Goal: Transaction & Acquisition: Purchase product/service

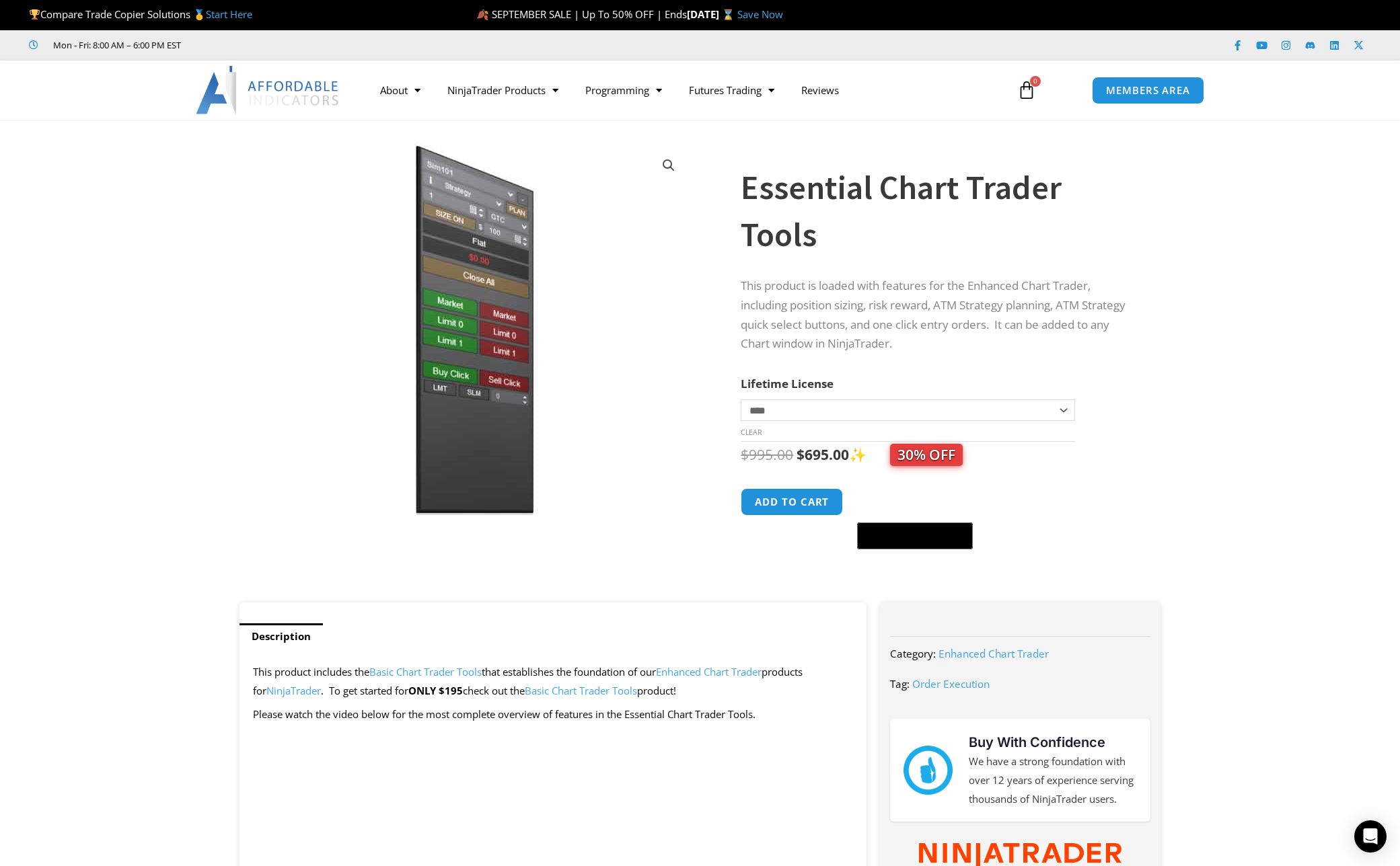
click at [1027, 89] on icon at bounding box center [1027, 90] width 19 height 19
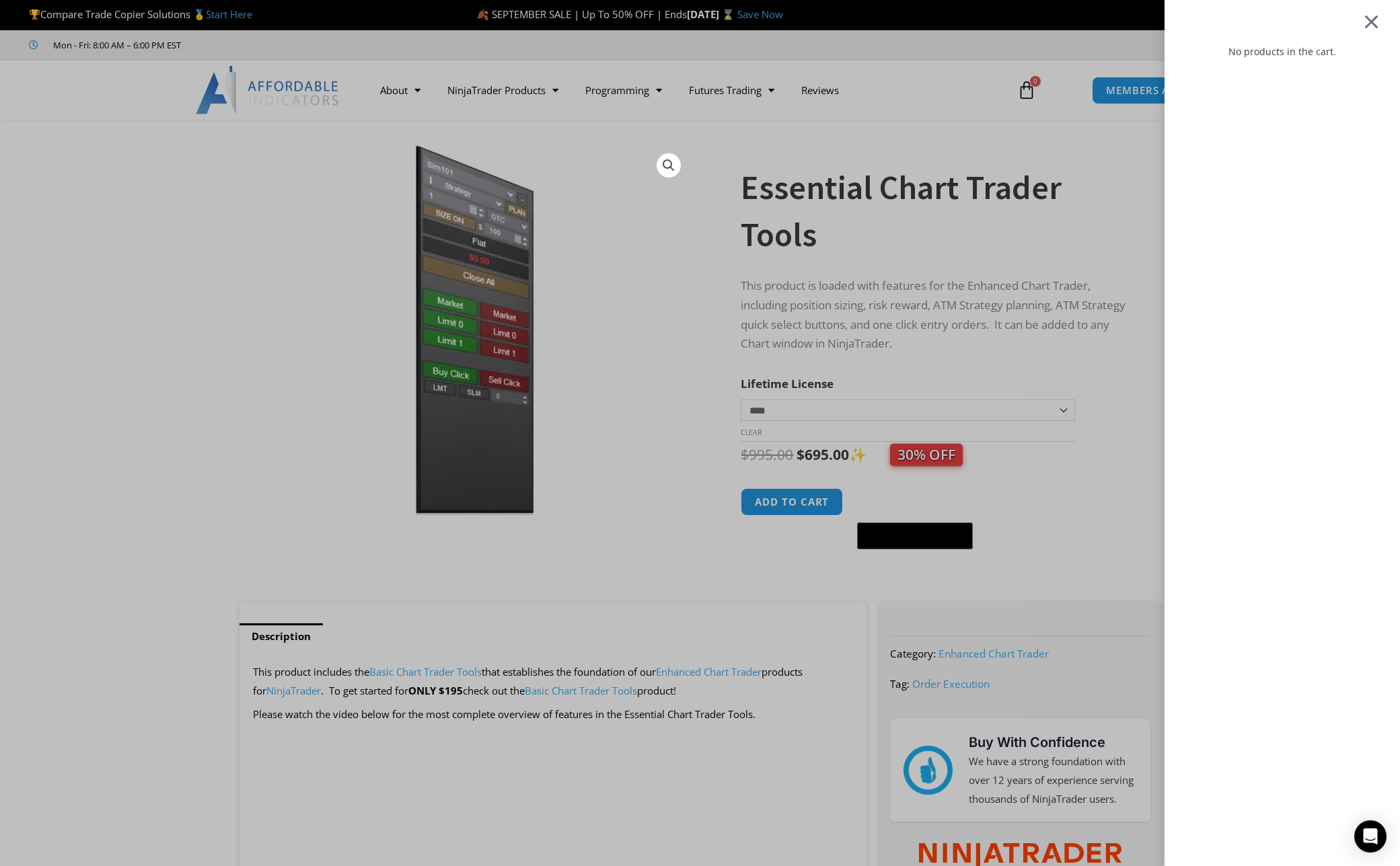
click at [1370, 23] on div at bounding box center [1372, 21] width 17 height 16
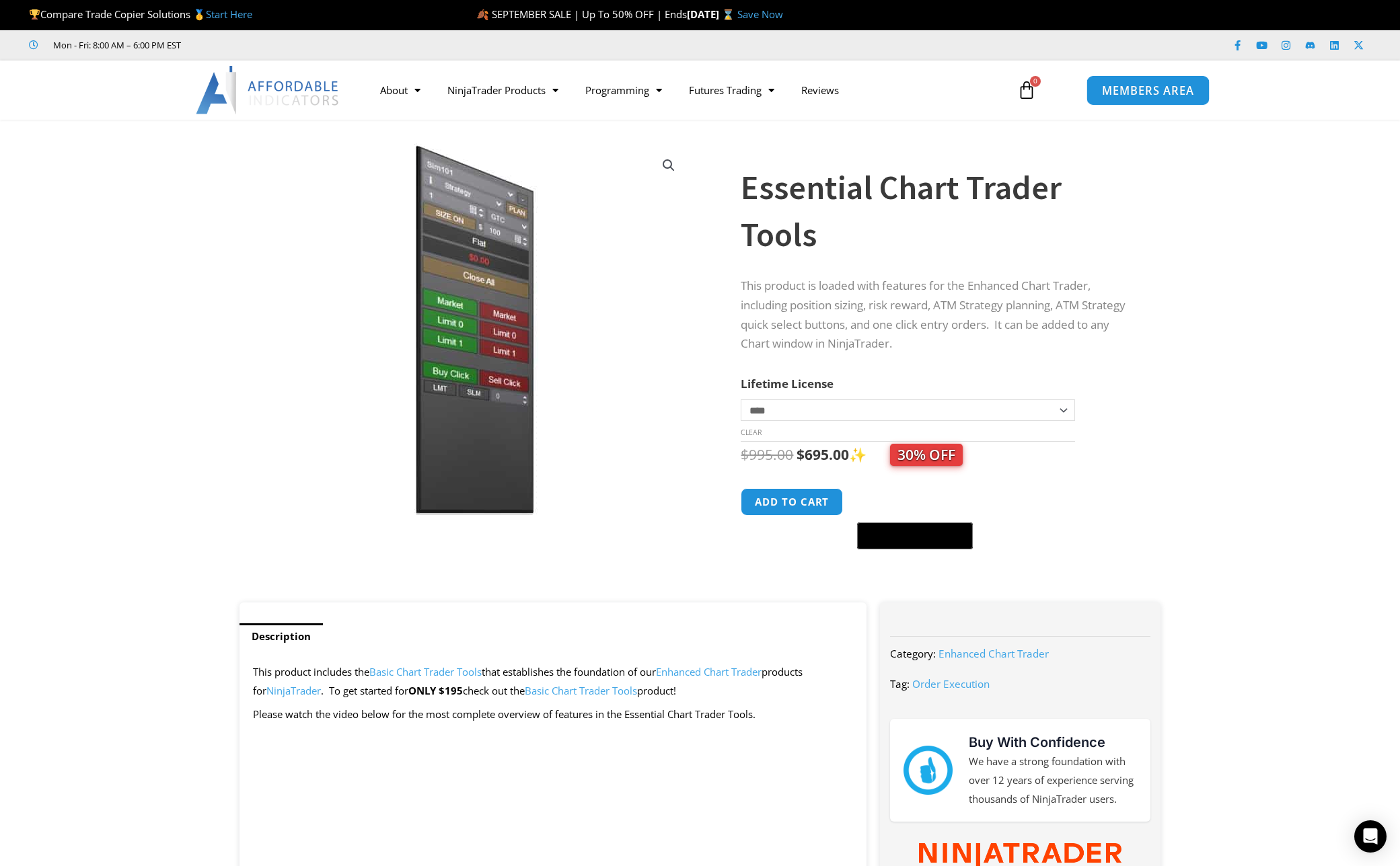
click at [1149, 101] on link "MEMBERS AREA" at bounding box center [1148, 89] width 123 height 30
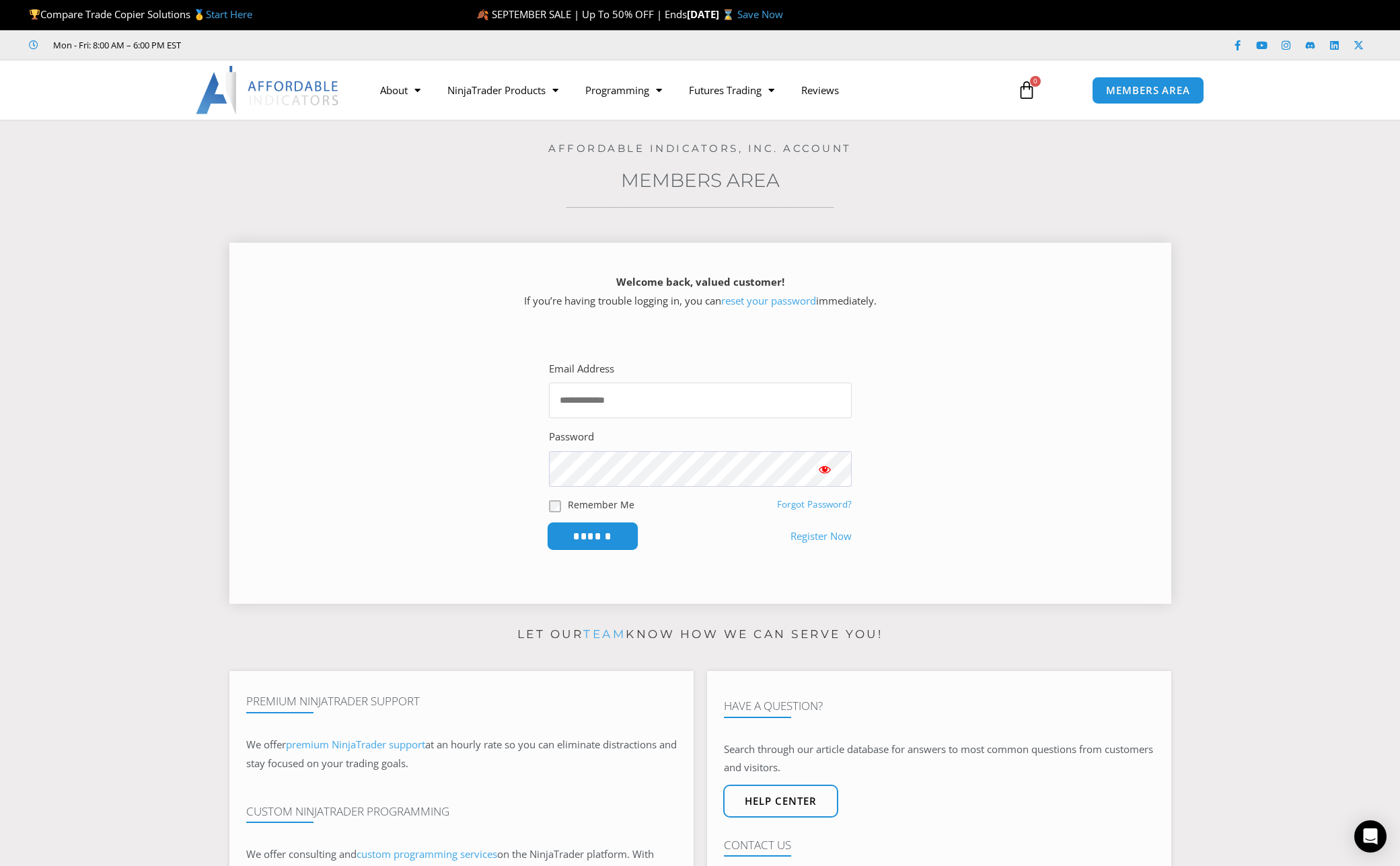
type input "**********"
click at [606, 541] on input "******" at bounding box center [592, 536] width 92 height 29
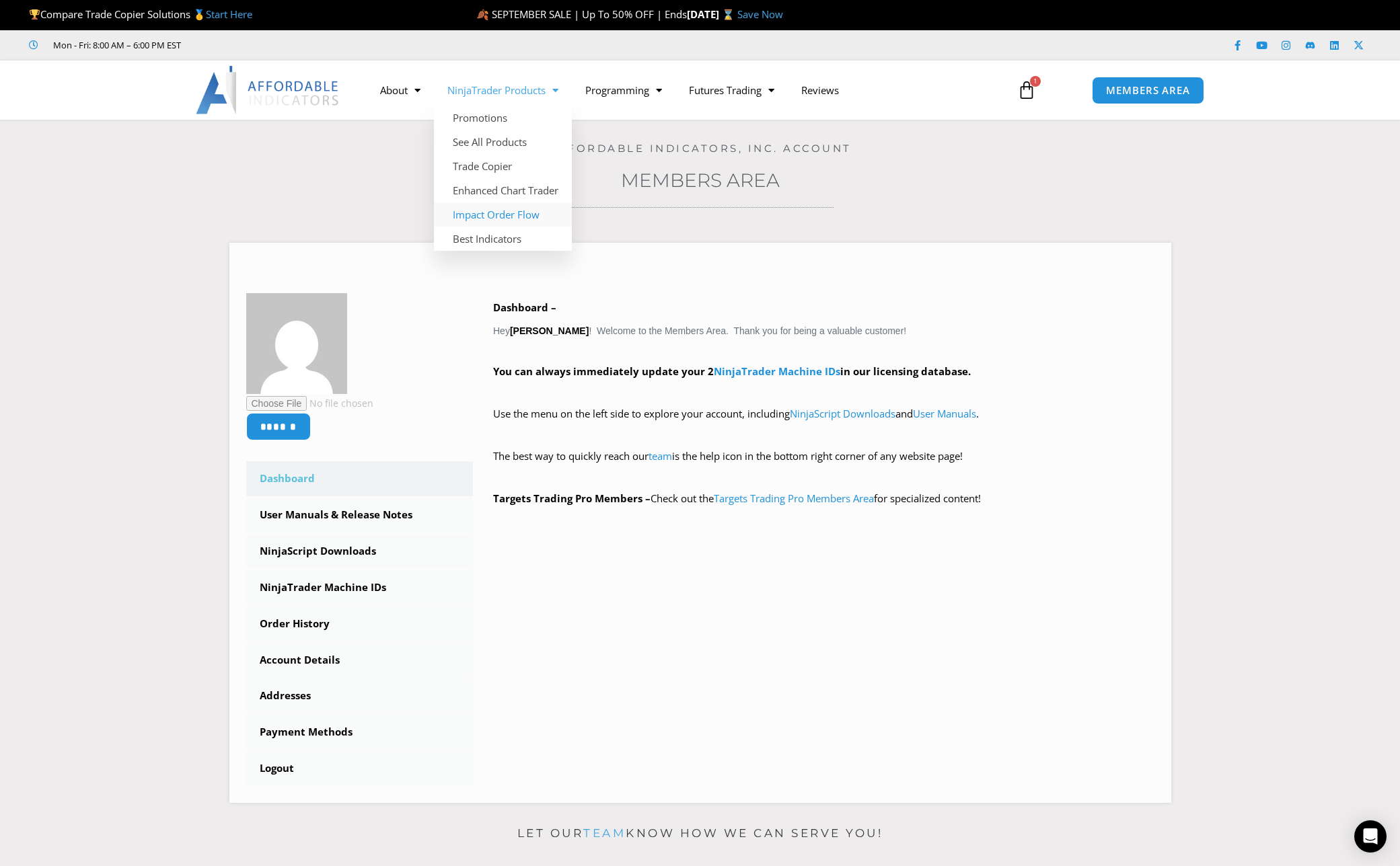
click at [523, 216] on link "Impact Order Flow" at bounding box center [503, 214] width 138 height 24
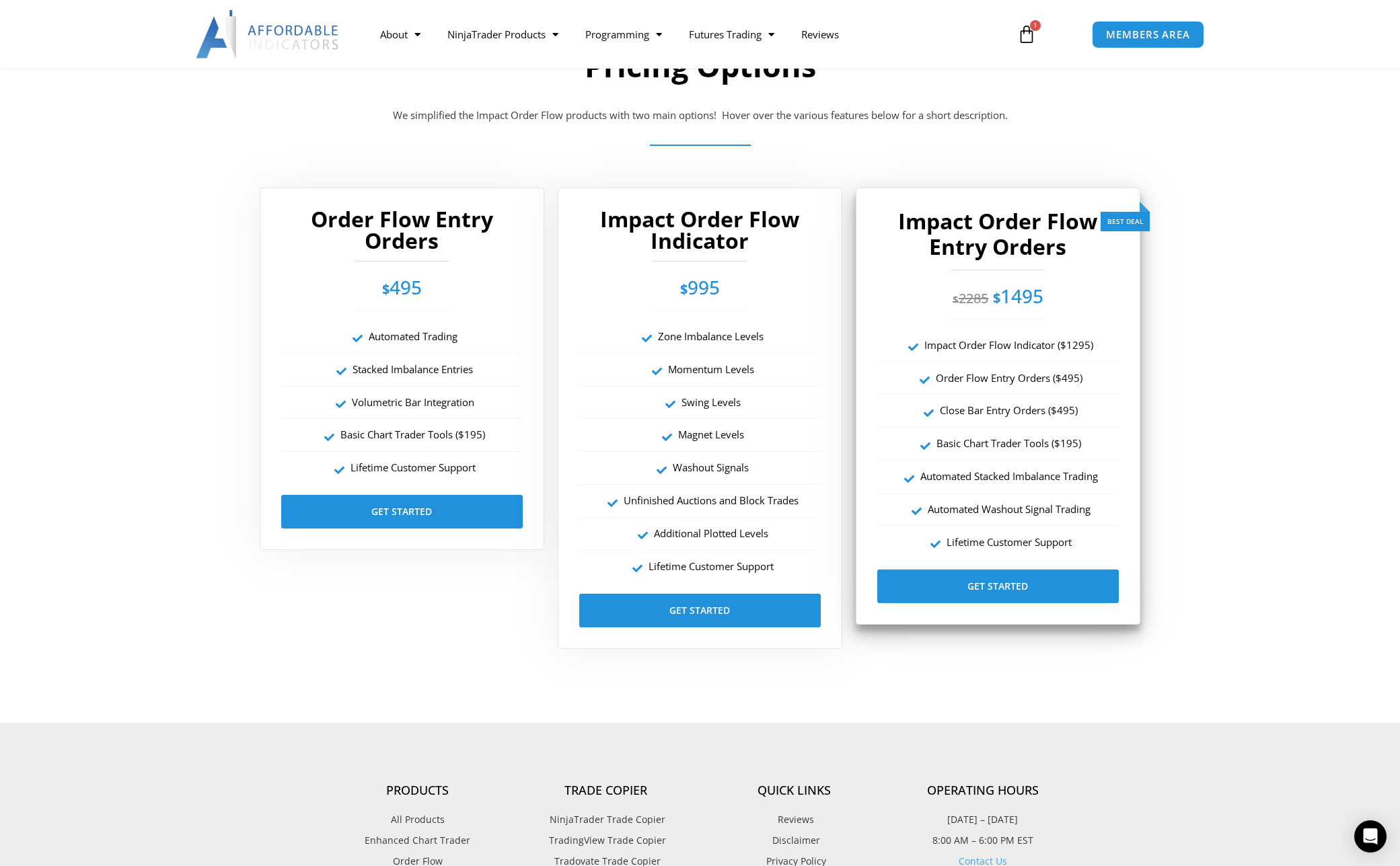
scroll to position [2323, 0]
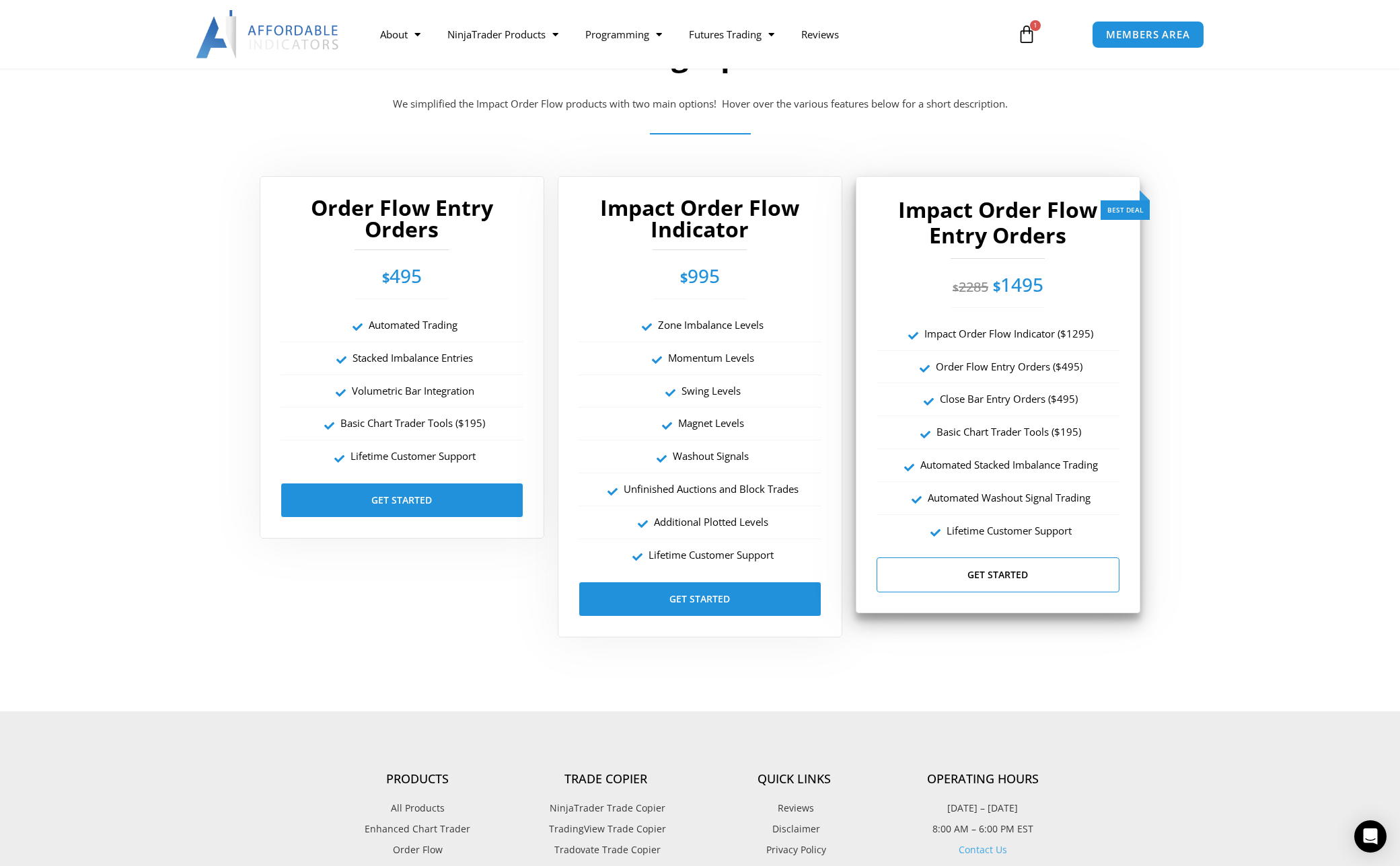
click at [1032, 575] on link "Get Started" at bounding box center [998, 575] width 243 height 35
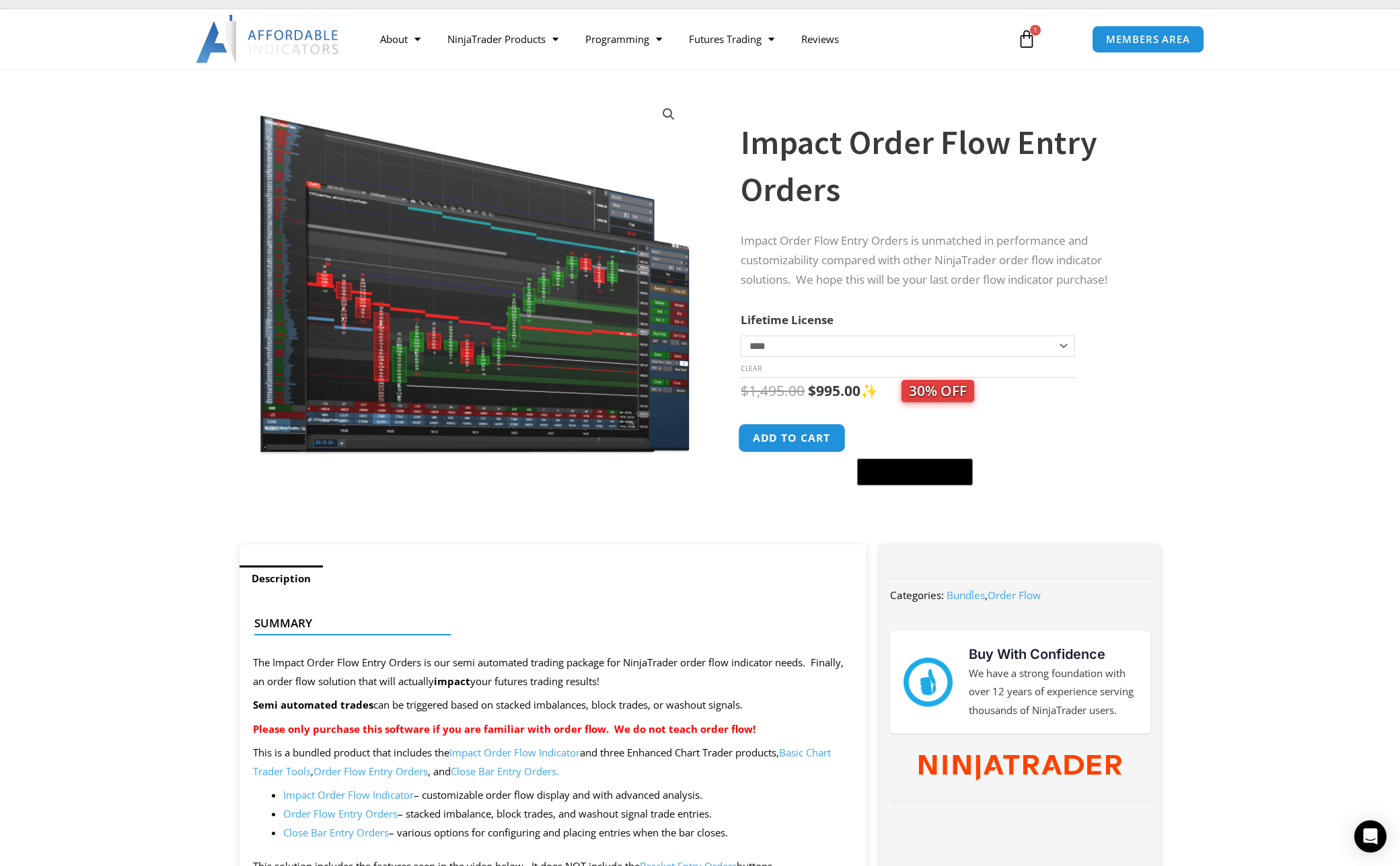
scroll to position [48, 0]
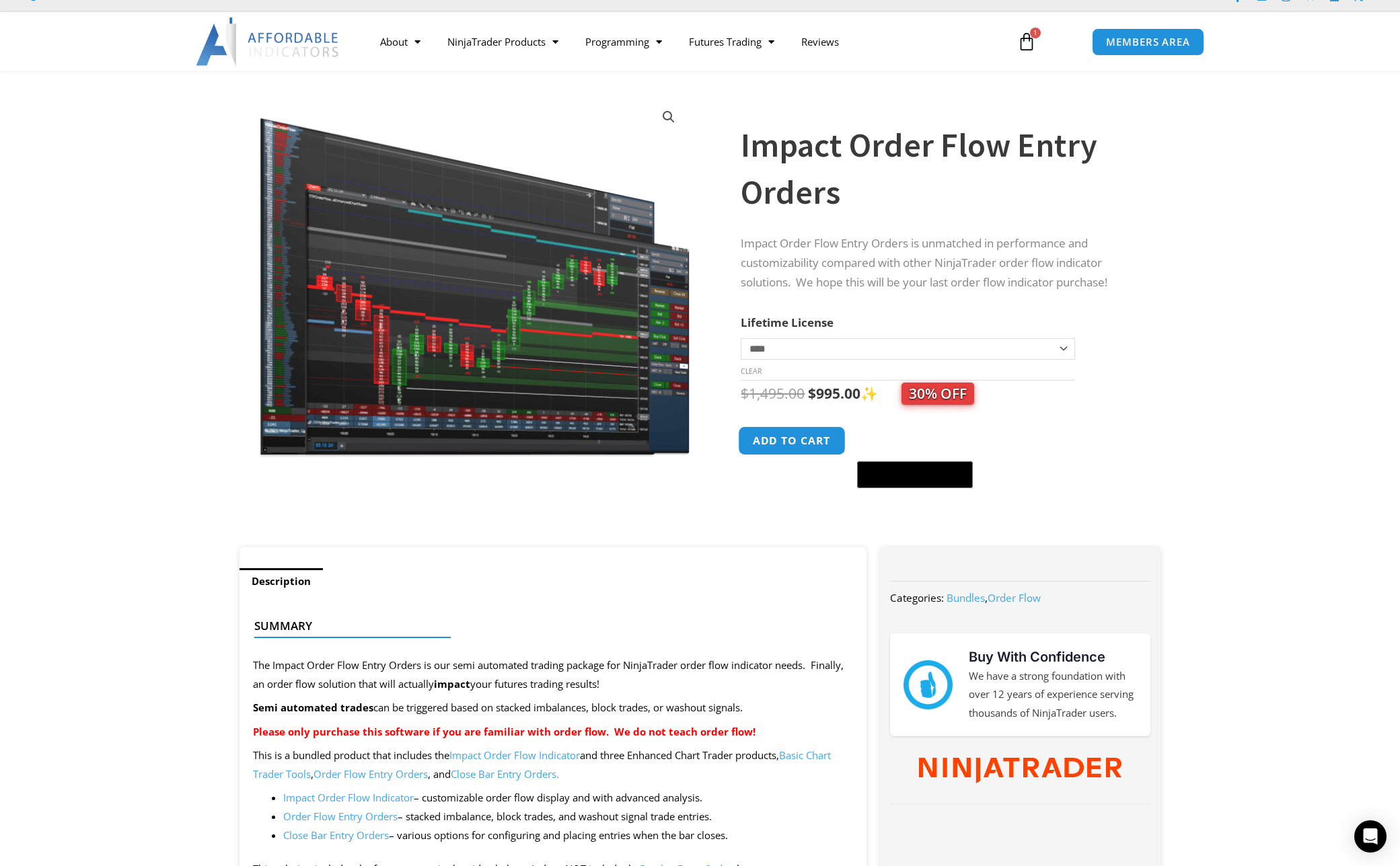
click at [809, 445] on button "Add to cart" at bounding box center [792, 441] width 108 height 29
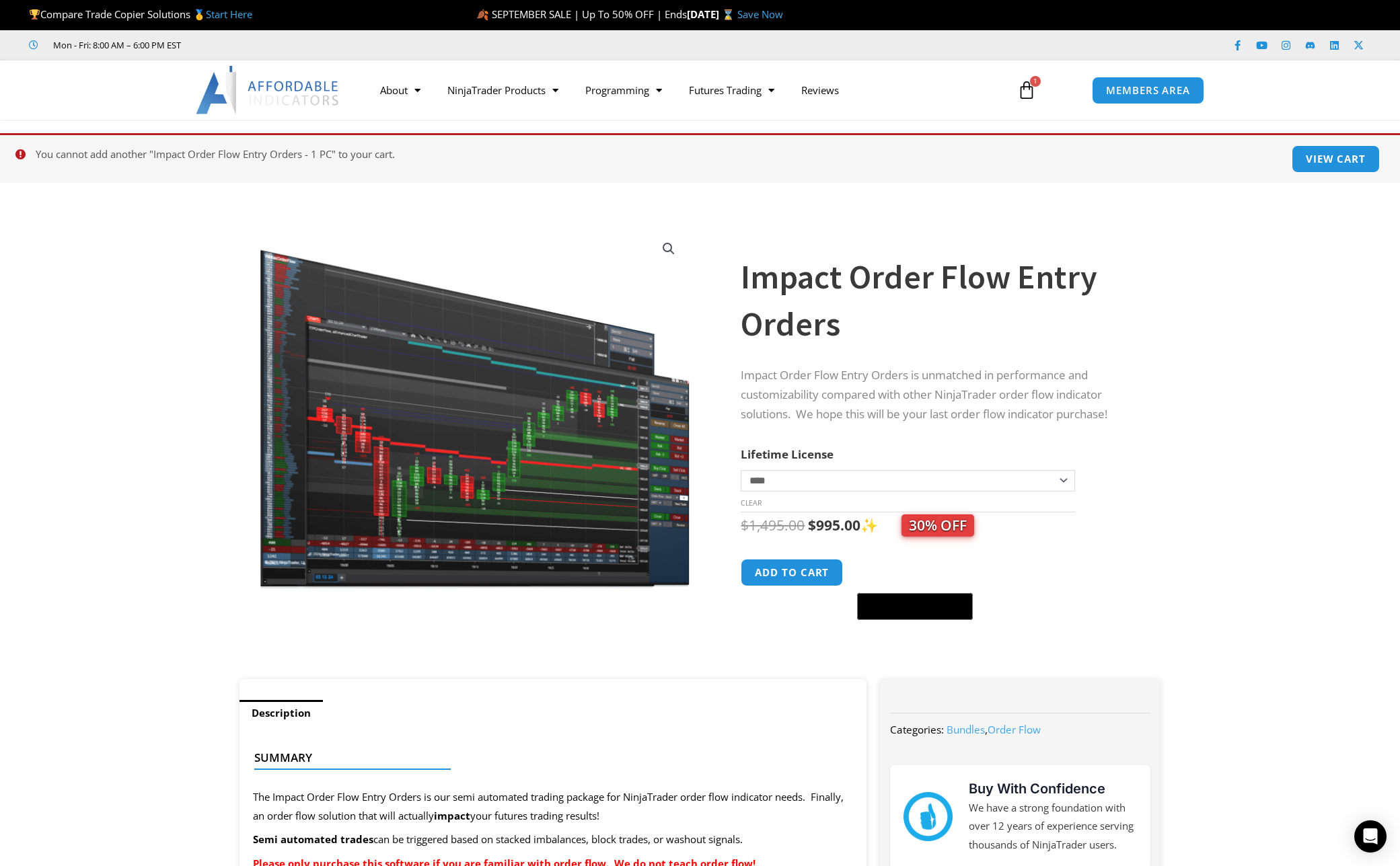
click at [1032, 97] on icon at bounding box center [1027, 90] width 19 height 19
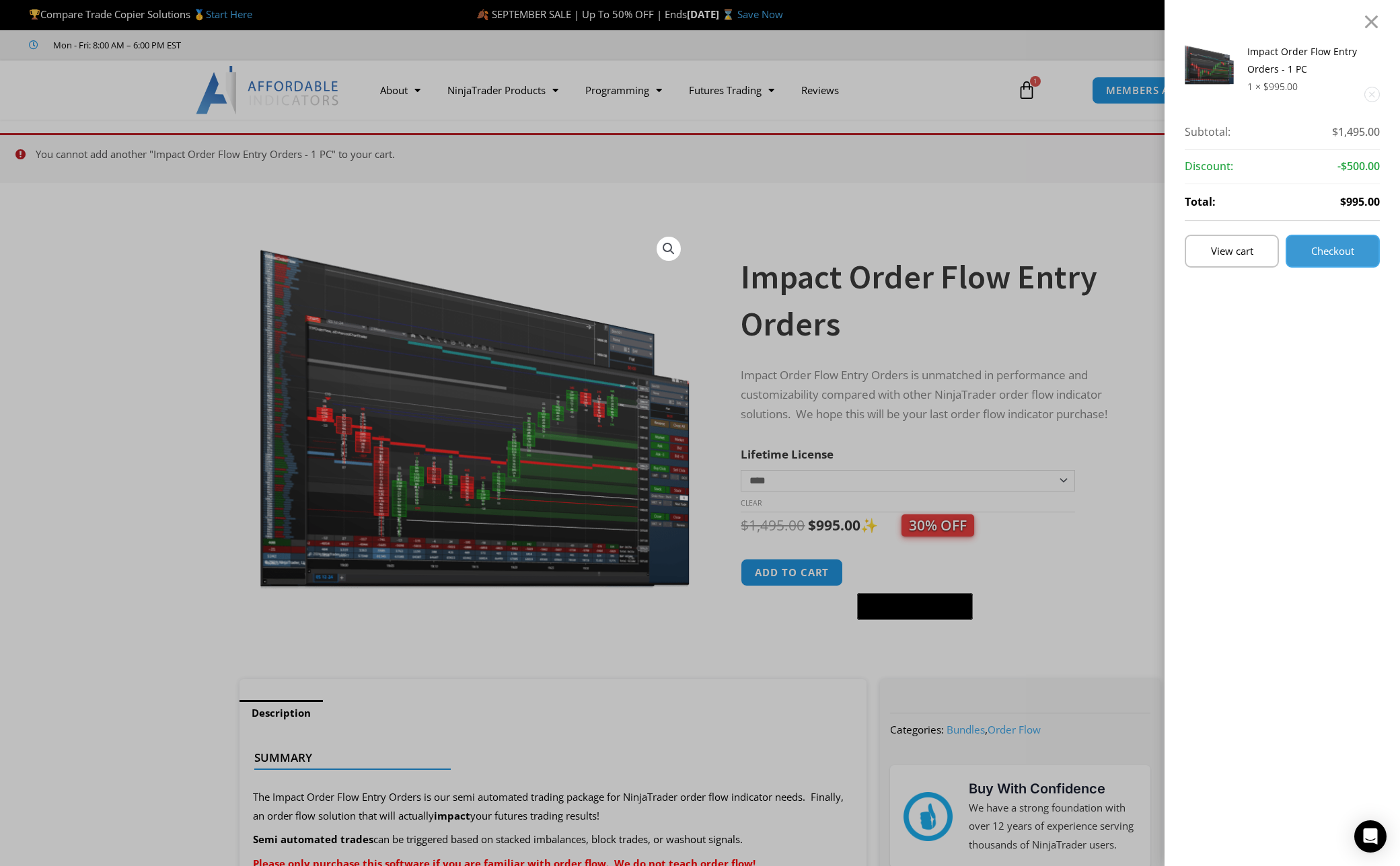
click at [1306, 251] on link "Checkout" at bounding box center [1332, 251] width 94 height 33
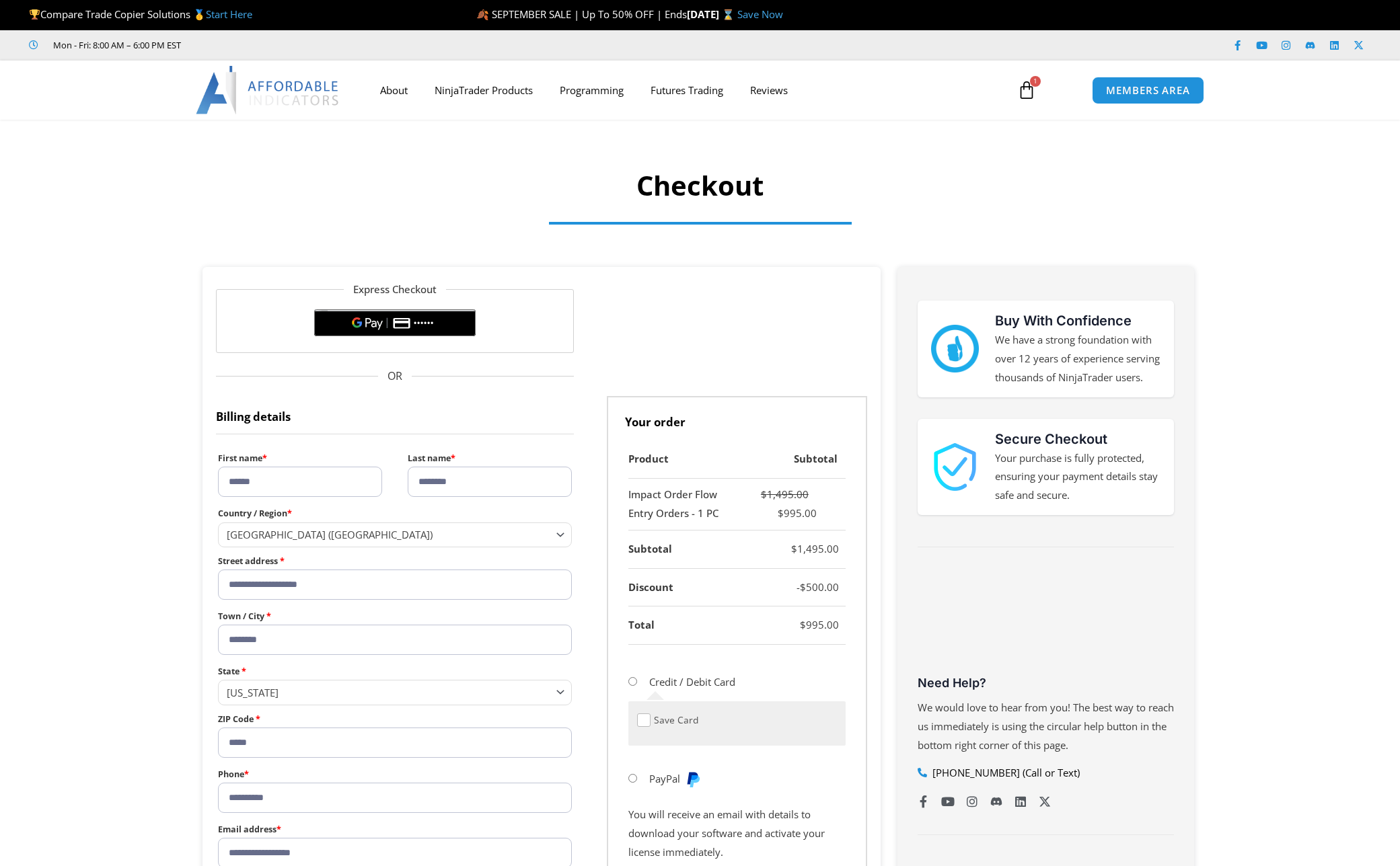
select select "**"
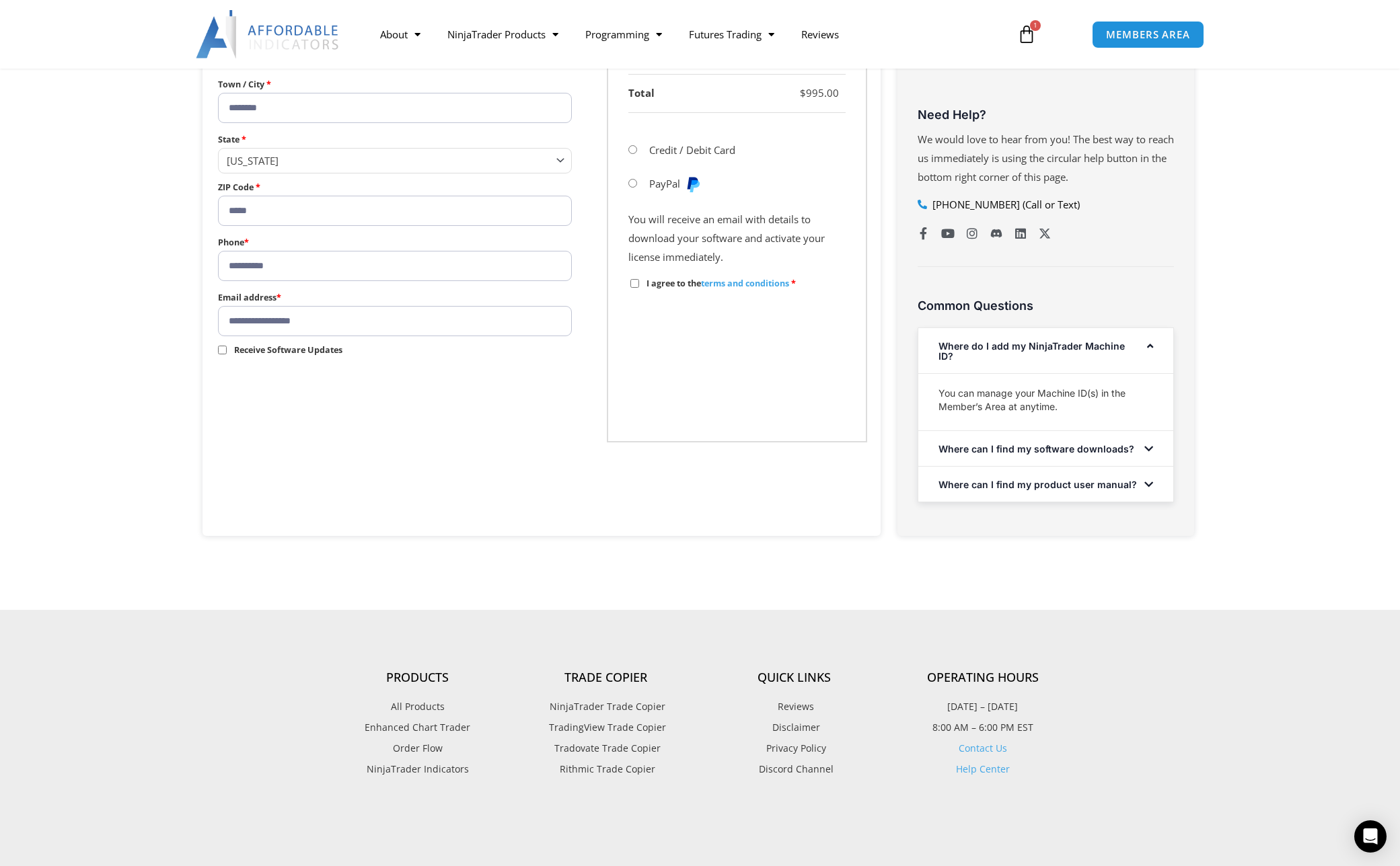
scroll to position [504, 0]
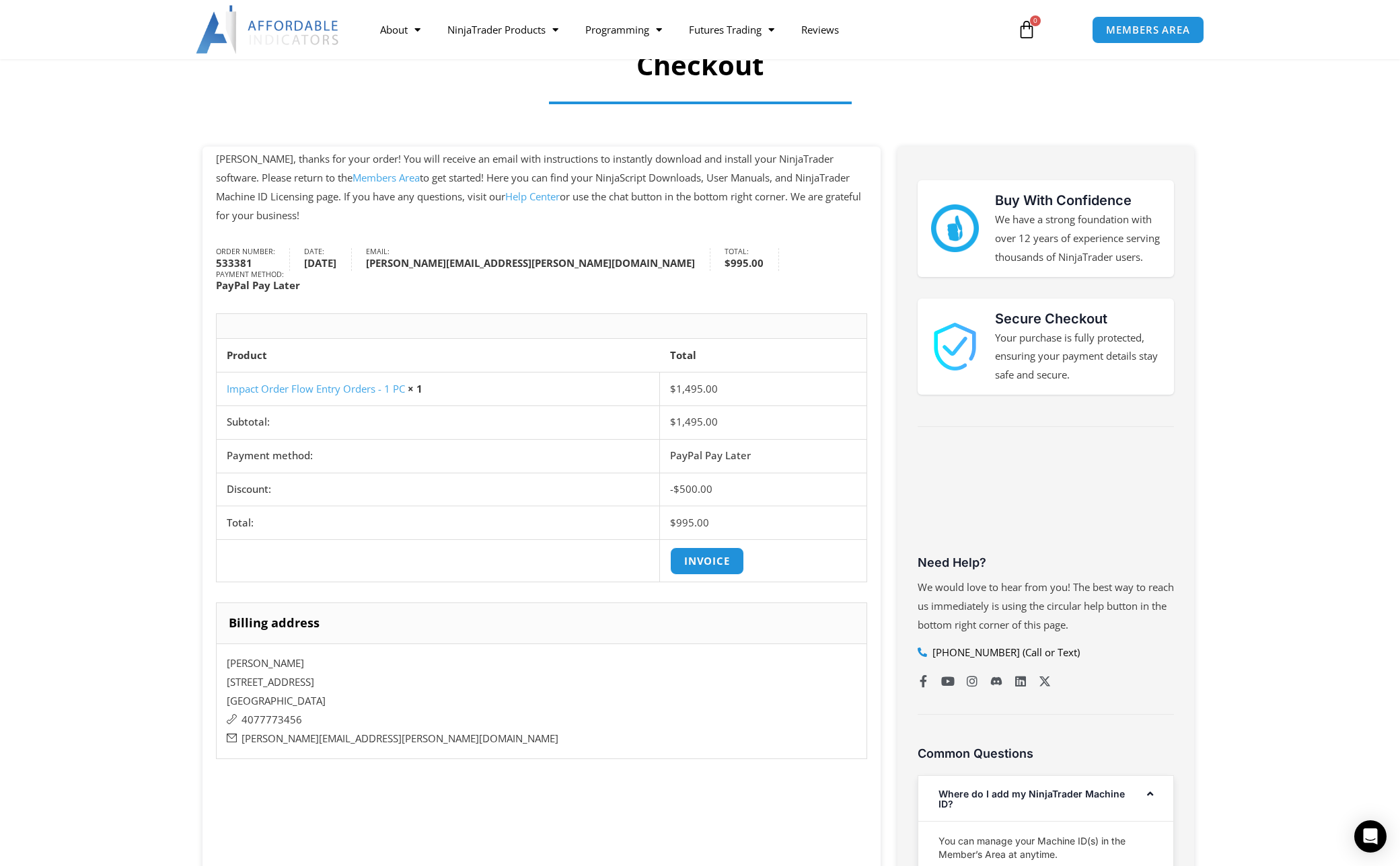
scroll to position [110, 0]
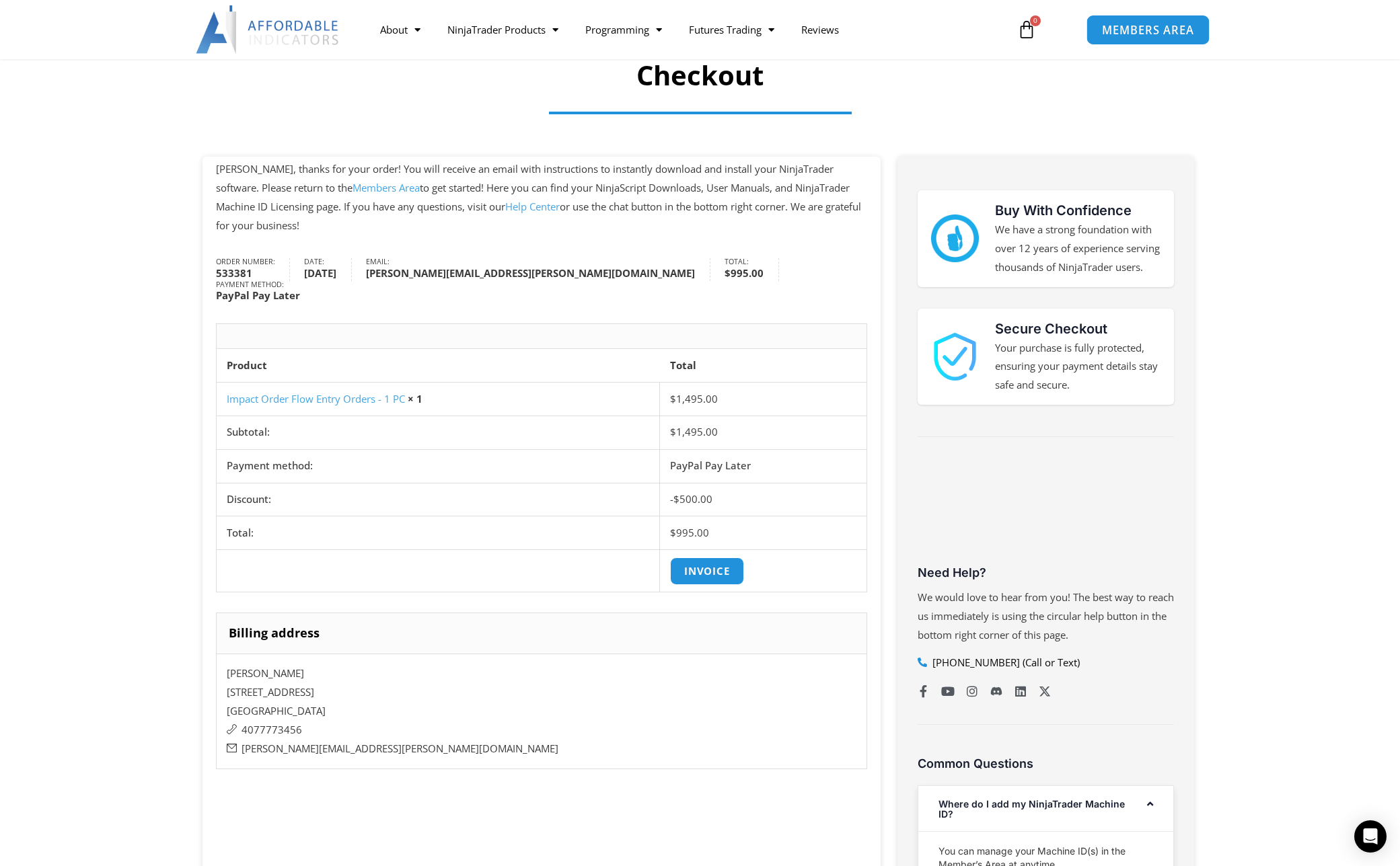
click at [1124, 29] on span "MEMBERS AREA" at bounding box center [1148, 30] width 92 height 12
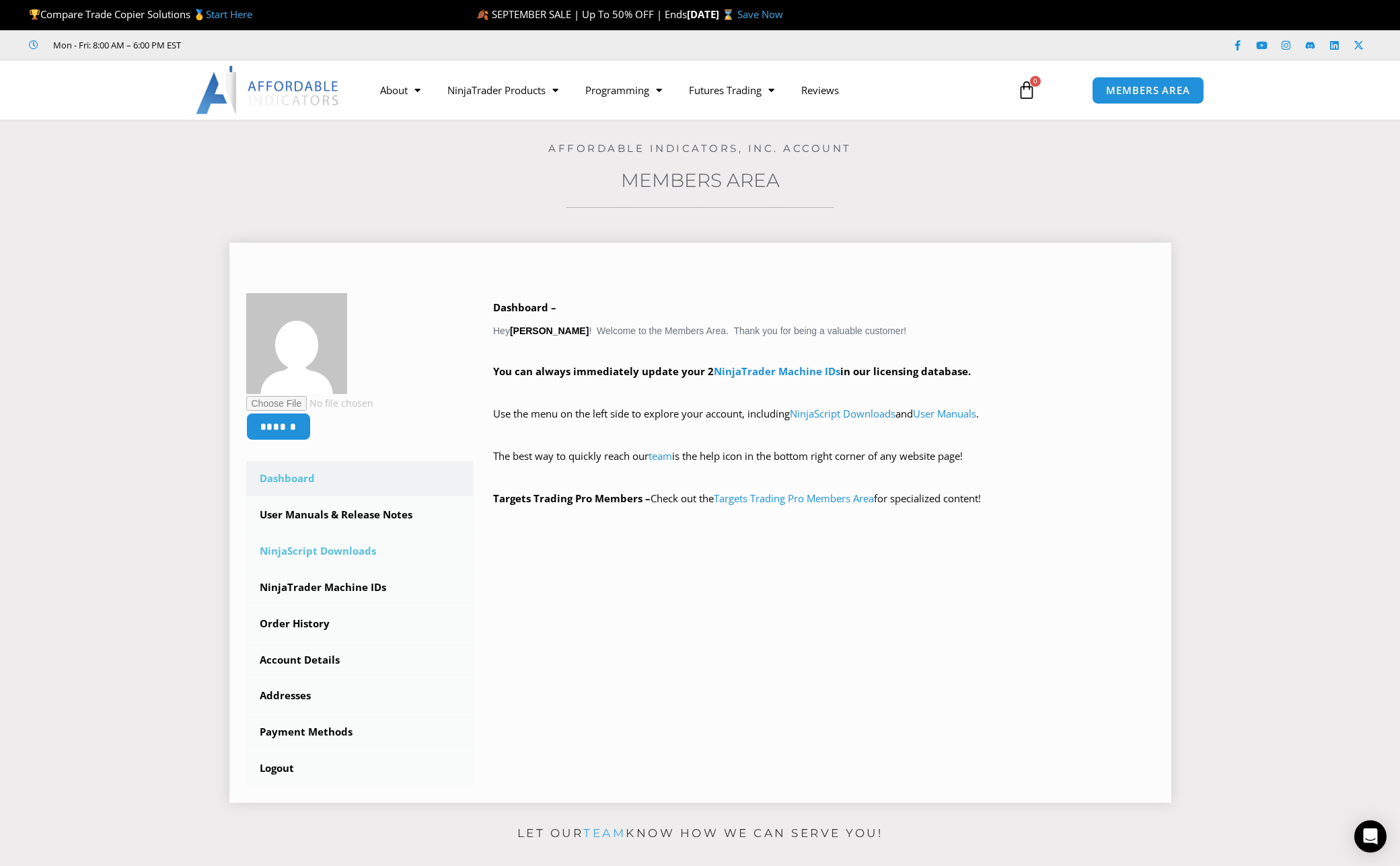
click at [348, 557] on link "NinjaScript Downloads" at bounding box center [360, 552] width 227 height 35
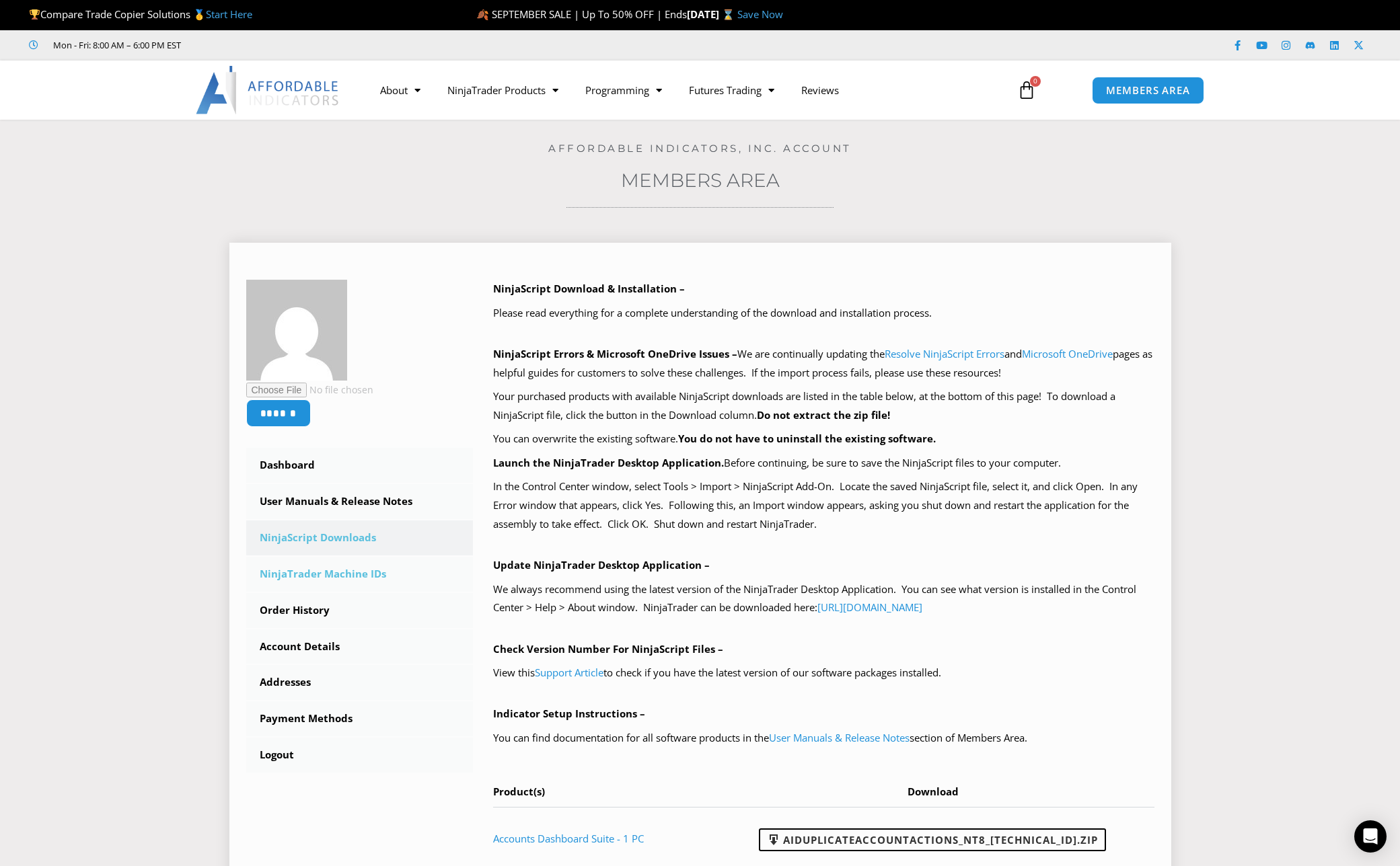
click at [347, 578] on link "NinjaTrader Machine IDs" at bounding box center [360, 575] width 227 height 35
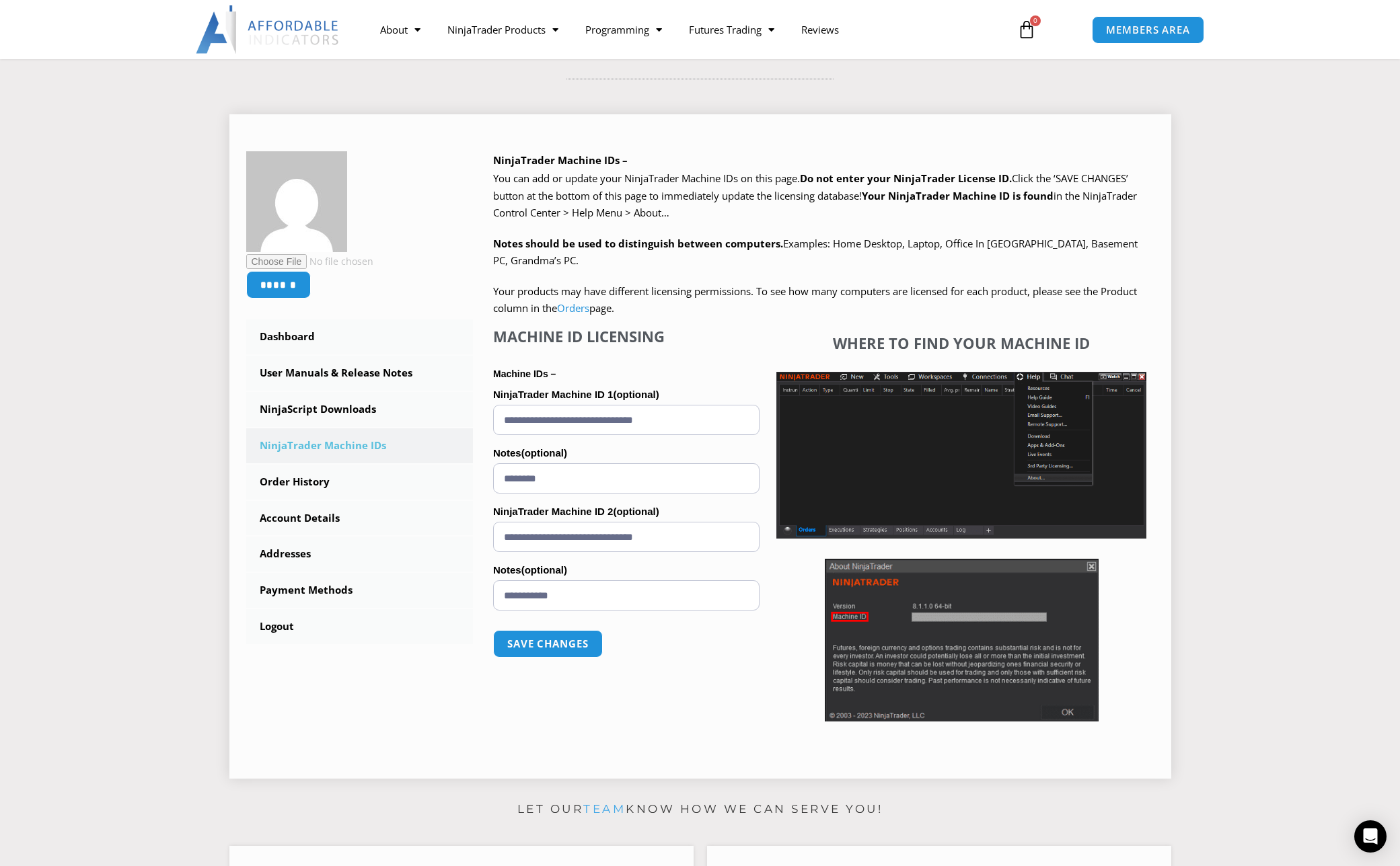
scroll to position [131, 0]
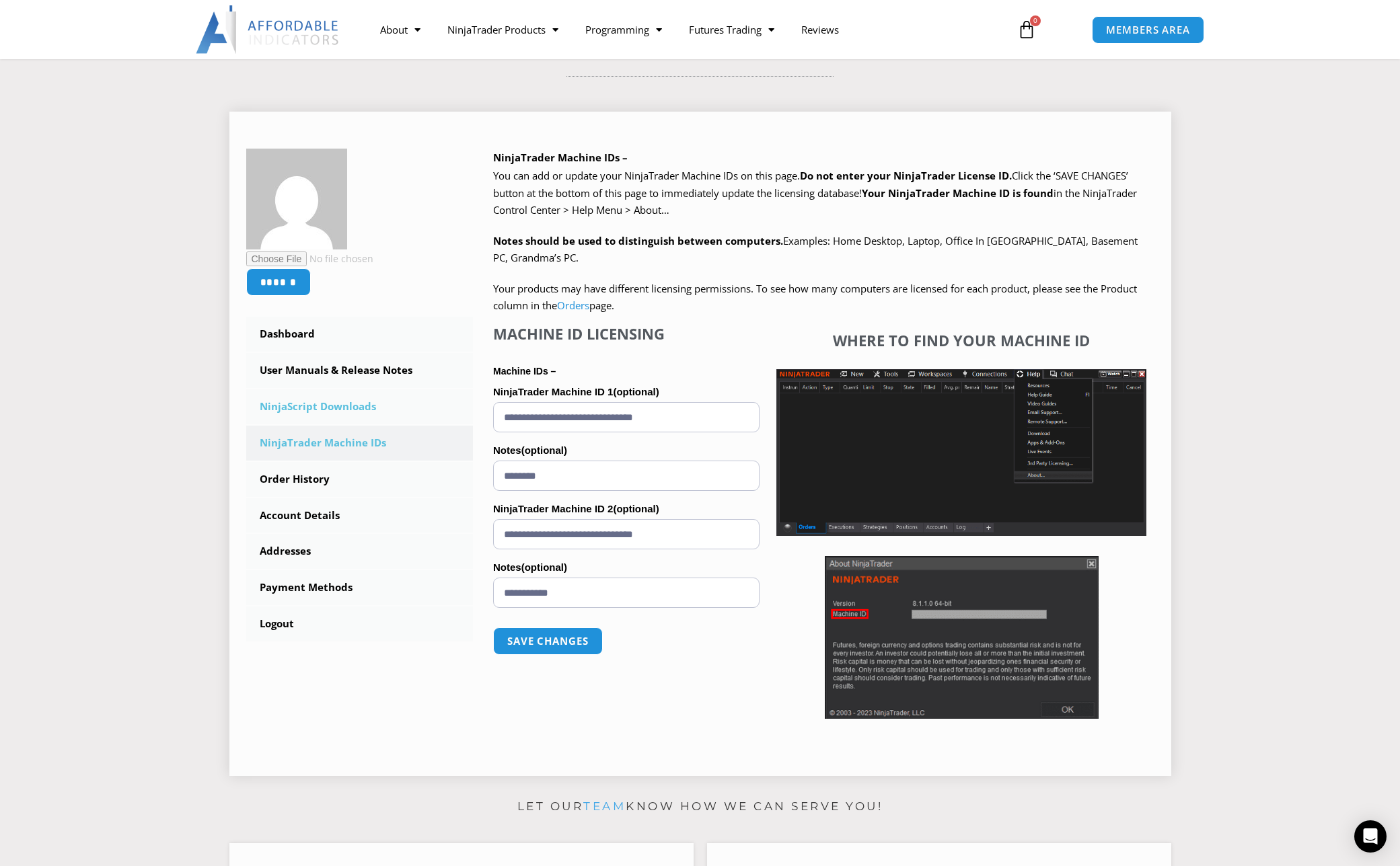
click at [327, 407] on link "NinjaScript Downloads" at bounding box center [360, 407] width 227 height 35
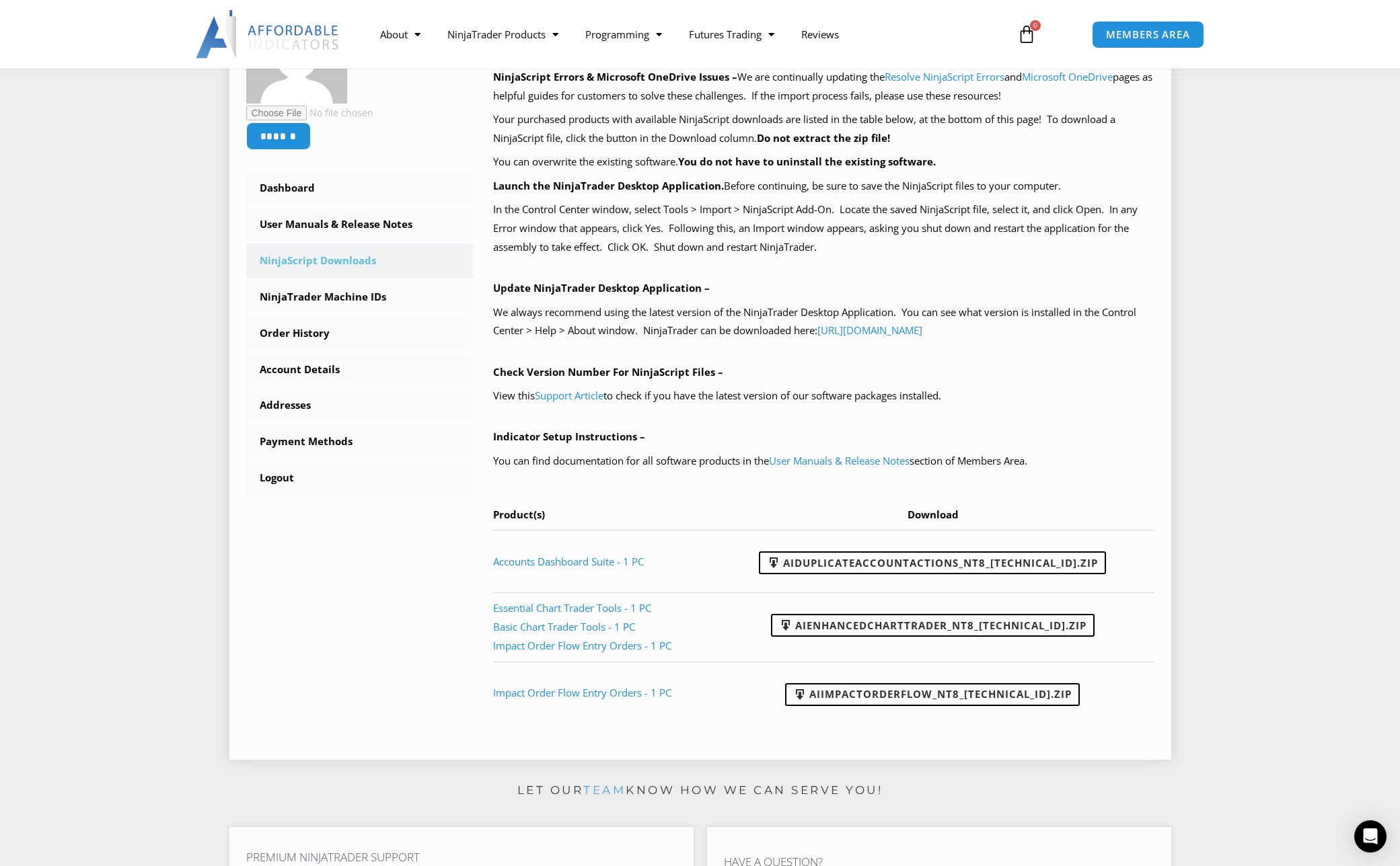
scroll to position [301, 0]
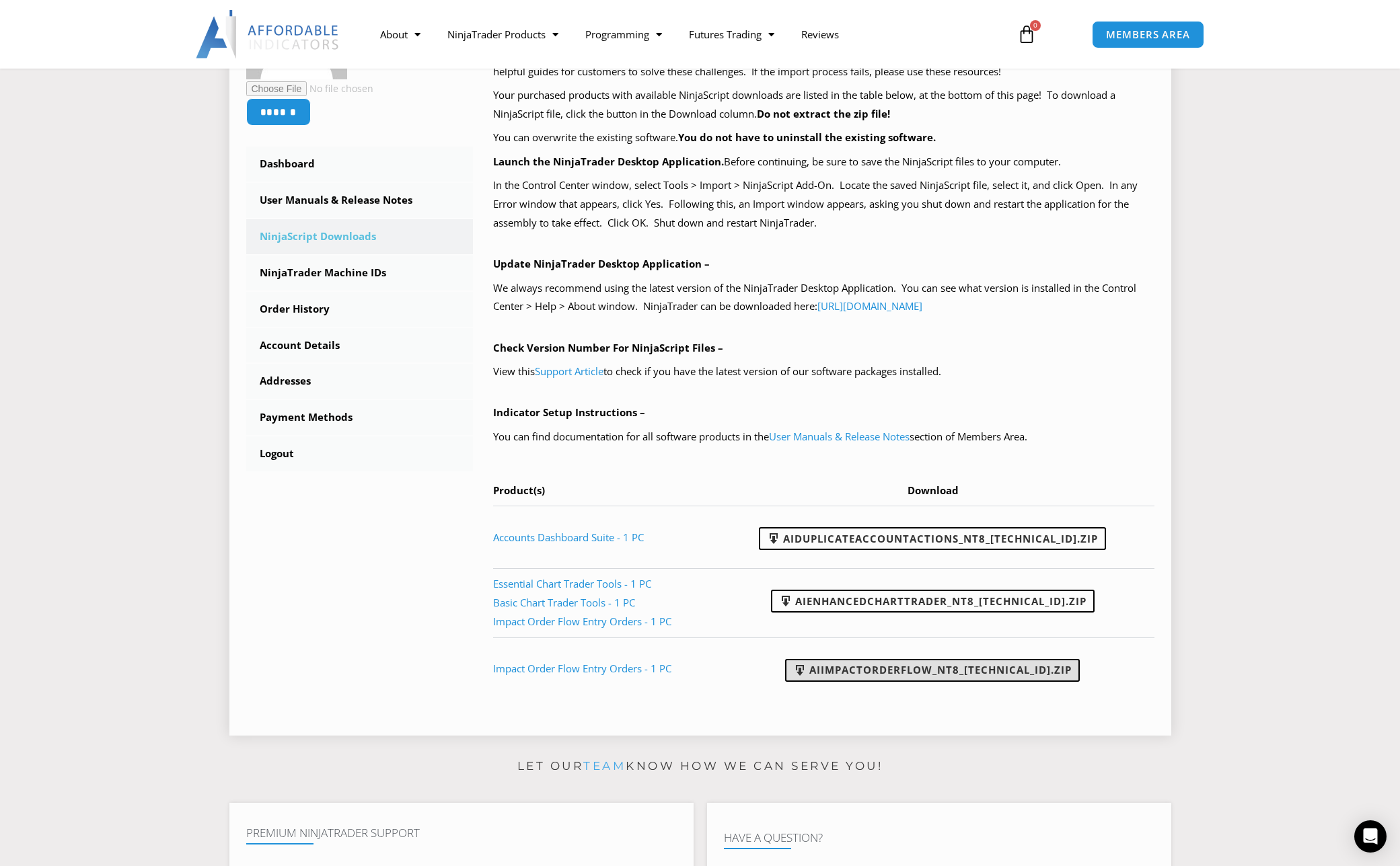
click at [924, 670] on link "AIImpactOrderFlow_NT8_[TECHNICAL_ID].zip" at bounding box center [932, 670] width 295 height 23
